Goal: Information Seeking & Learning: Learn about a topic

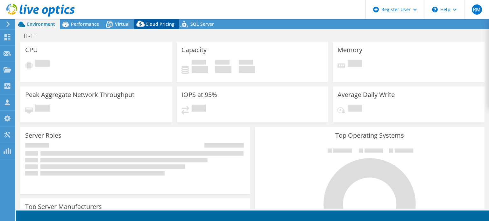
select select "USD"
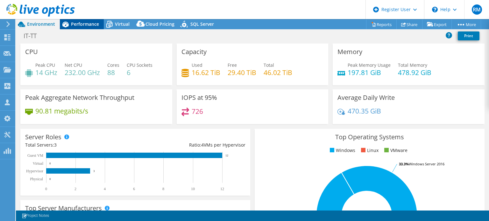
click at [96, 24] on span "Performance" at bounding box center [85, 24] width 28 height 6
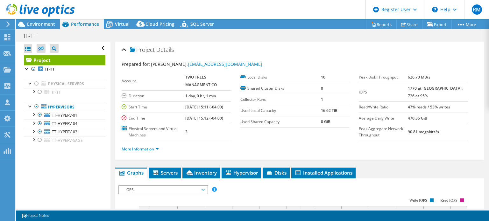
scroll to position [32, 0]
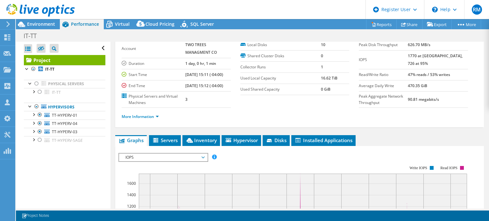
click at [338, 107] on section "Account TWO TREES MANAGMENT CO Duration 1 day, 0 hr, 1 min Start Time [DATE] 15…" at bounding box center [240, 73] width 237 height 68
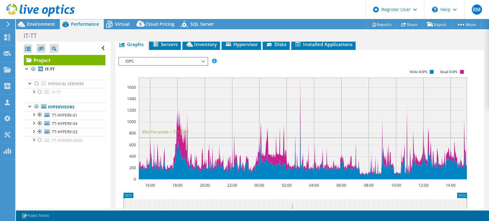
scroll to position [129, 0]
click at [209, 52] on div "Project Details Prepared for: [PERSON_NAME], [EMAIL_ADDRESS][DOMAIN_NAME] Accou…" at bounding box center [299, 115] width 378 height 405
click at [206, 47] on span "Inventory" at bounding box center [200, 44] width 31 height 6
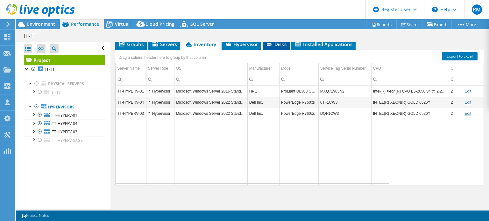
click at [278, 47] on span "Disks" at bounding box center [276, 44] width 21 height 6
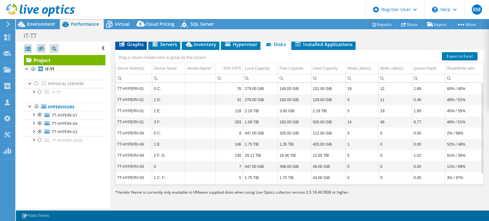
click at [143, 47] on span "Graphs" at bounding box center [130, 44] width 25 height 6
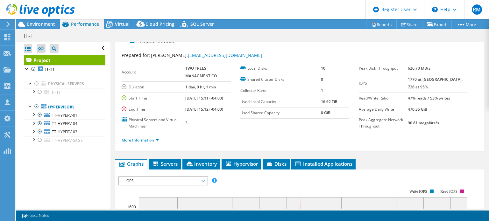
scroll to position [2, 0]
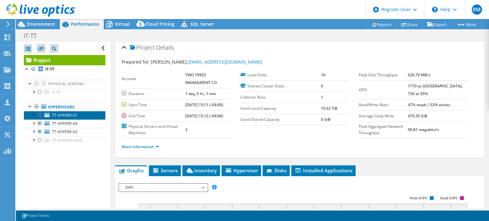
click at [76, 115] on span "TT-HYPERV-01" at bounding box center [64, 115] width 25 height 5
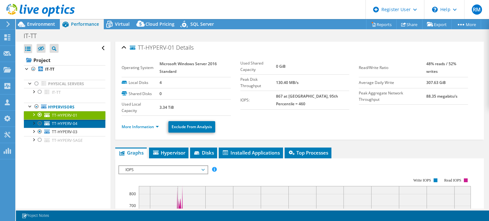
click at [83, 124] on link "TT-HYPERV-04" at bounding box center [64, 124] width 81 height 8
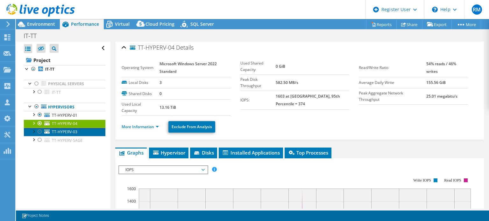
click at [87, 132] on link "TT-HYPERV-03" at bounding box center [64, 132] width 81 height 8
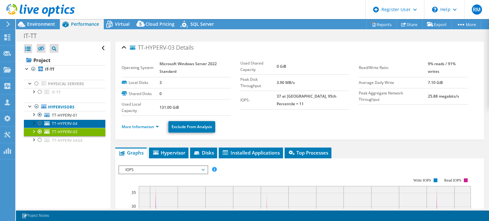
click at [84, 121] on link "TT-HYPERV-04" at bounding box center [64, 124] width 81 height 8
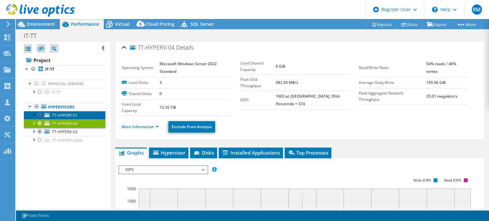
click at [86, 116] on link "TT-HYPERV-01" at bounding box center [64, 115] width 81 height 8
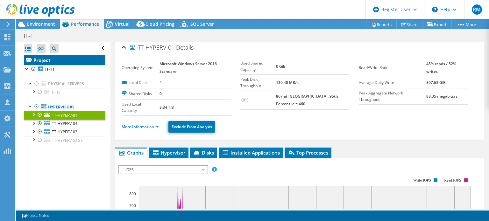
click at [83, 61] on link "Project" at bounding box center [64, 60] width 81 height 10
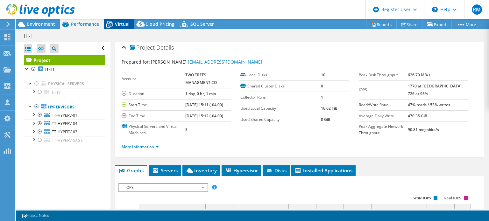
click at [111, 24] on icon at bounding box center [109, 24] width 6 height 5
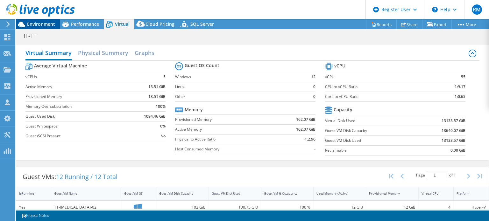
click at [53, 23] on span "Environment" at bounding box center [41, 24] width 28 height 6
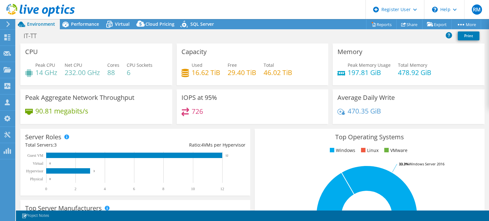
drag, startPoint x: 216, startPoint y: 6, endPoint x: 213, endPoint y: 6, distance: 3.5
click at [213, 6] on header "RM Dell User [PERSON_NAME] [PERSON_NAME][EMAIL_ADDRESS][PERSON_NAME][DOMAIN_NAM…" at bounding box center [244, 9] width 489 height 19
